Goal: Task Accomplishment & Management: Complete application form

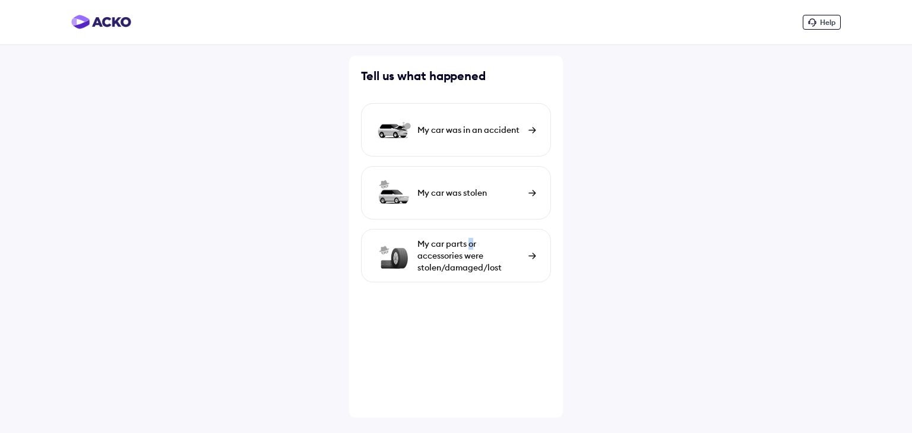
drag, startPoint x: 471, startPoint y: 225, endPoint x: 468, endPoint y: 236, distance: 10.9
click at [469, 233] on div "My car was in an accident My car was stolen My car parts or accessories were st…" at bounding box center [456, 192] width 190 height 179
click at [467, 240] on div "My car parts or accessories were stolen/damaged/lost" at bounding box center [469, 256] width 105 height 36
click at [455, 136] on div "My car was stolen" at bounding box center [469, 130] width 105 height 12
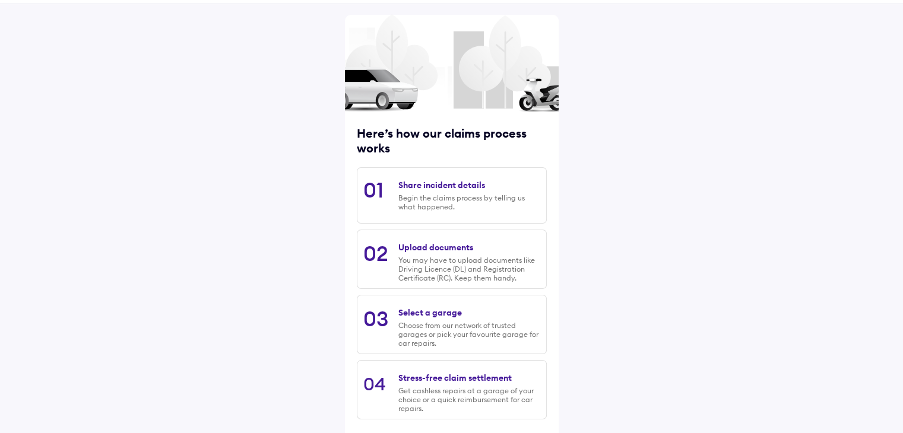
scroll to position [100, 0]
